Goal: Task Accomplishment & Management: Use online tool/utility

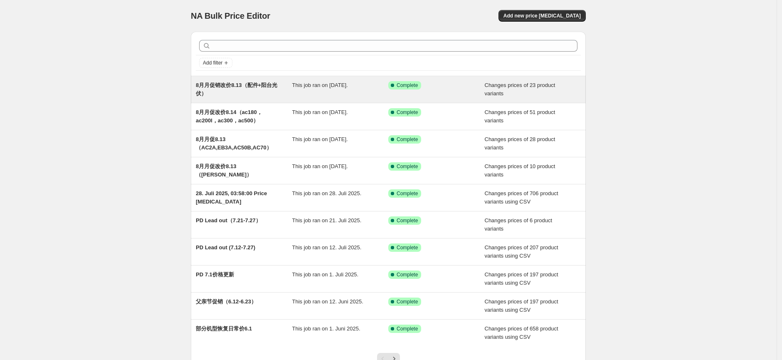
click at [245, 88] on span "8月月促销改价8.13（配件+阳台光伏）" at bounding box center [236, 89] width 81 height 15
